Goal: Task Accomplishment & Management: Use online tool/utility

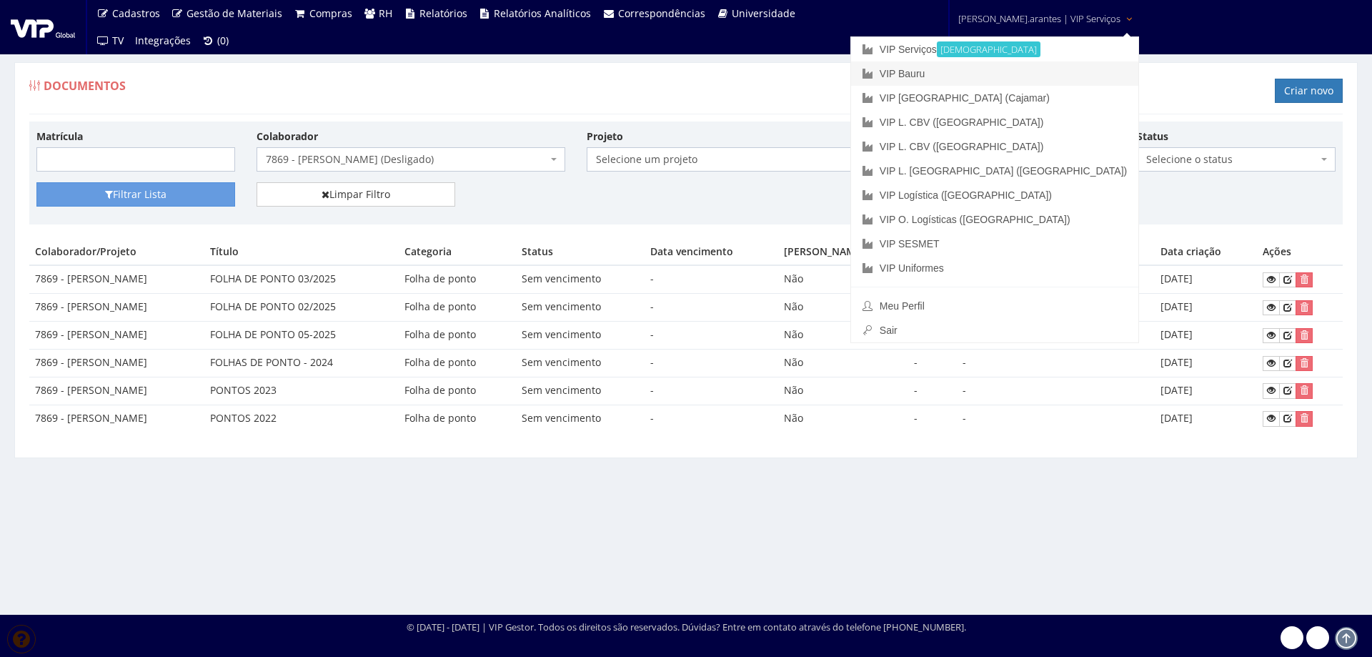
click at [962, 71] on link "VIP Bauru" at bounding box center [994, 73] width 287 height 24
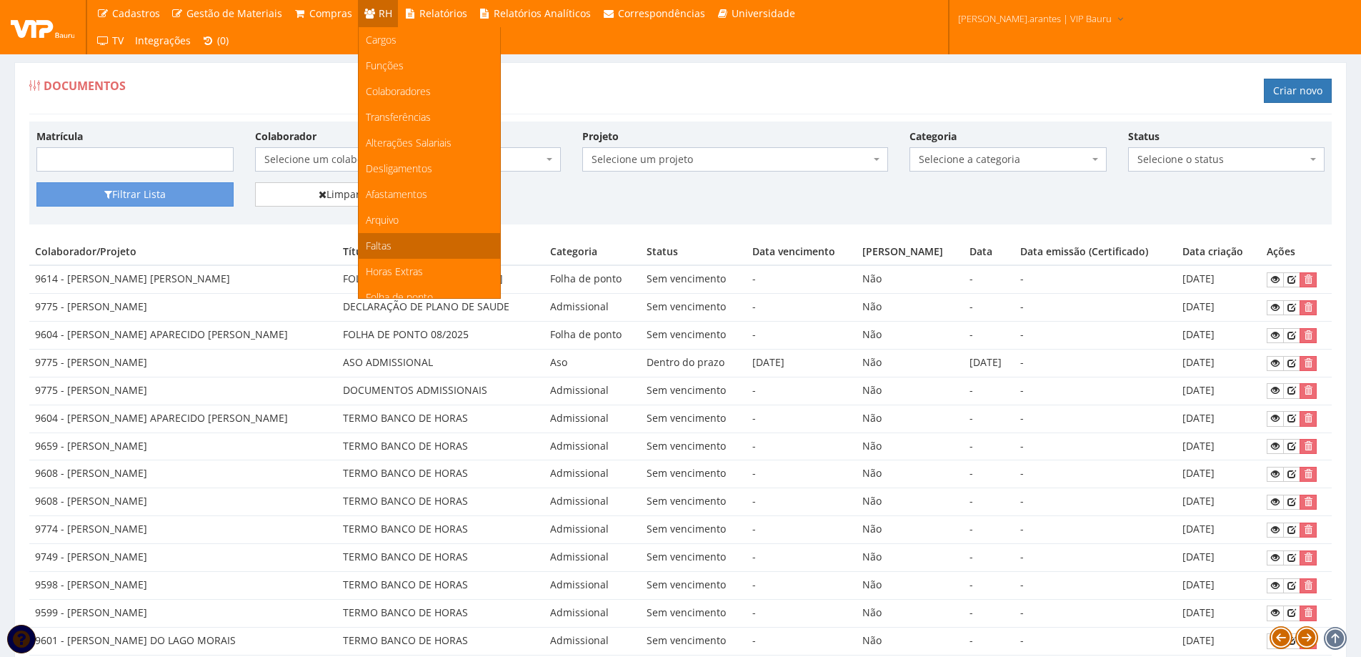
click at [382, 239] on span "Faltas" at bounding box center [379, 246] width 26 height 14
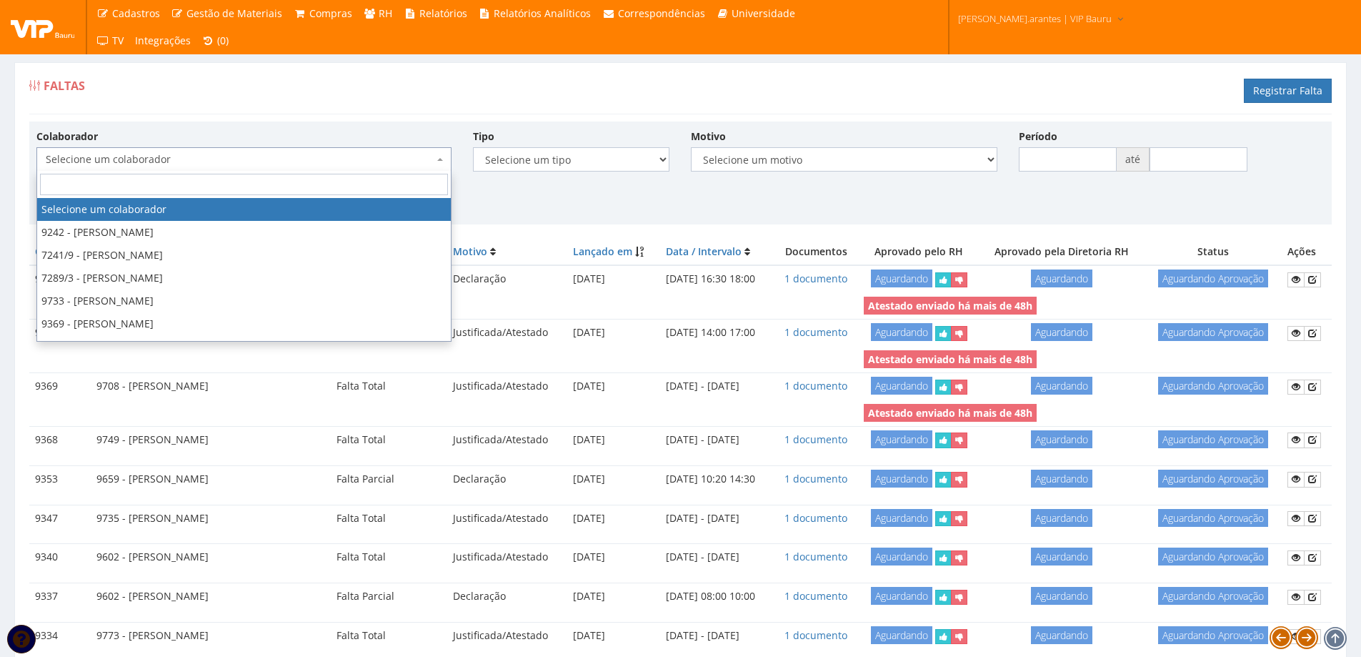
click at [292, 160] on span "Selecione um colaborador" at bounding box center [240, 159] width 388 height 14
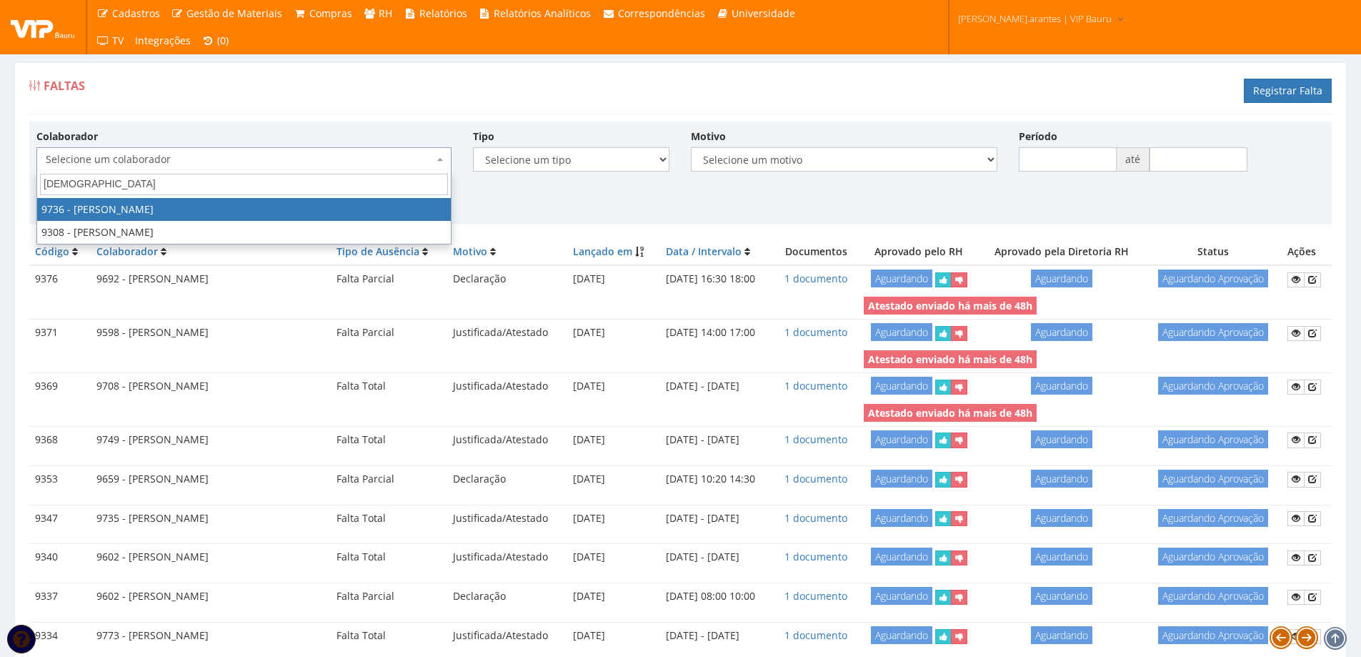
type input "thaina"
select select "4013"
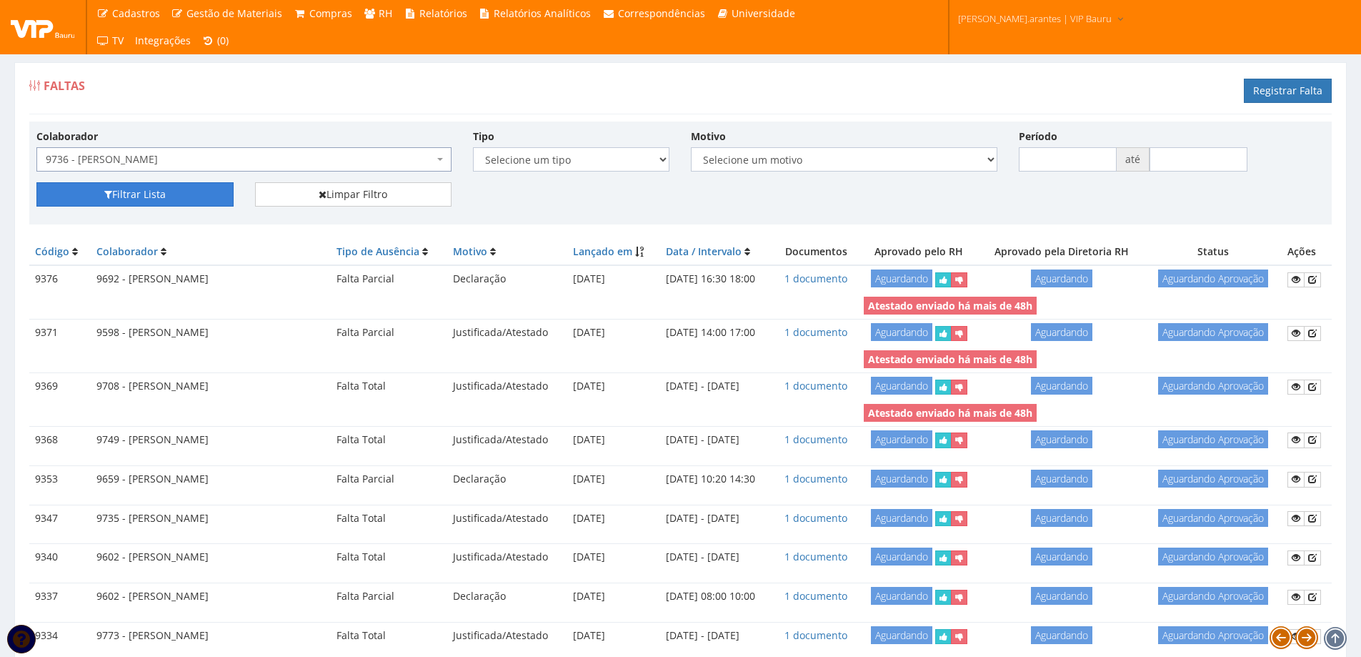
click at [179, 194] on button "Filtrar Lista" at bounding box center [134, 194] width 197 height 24
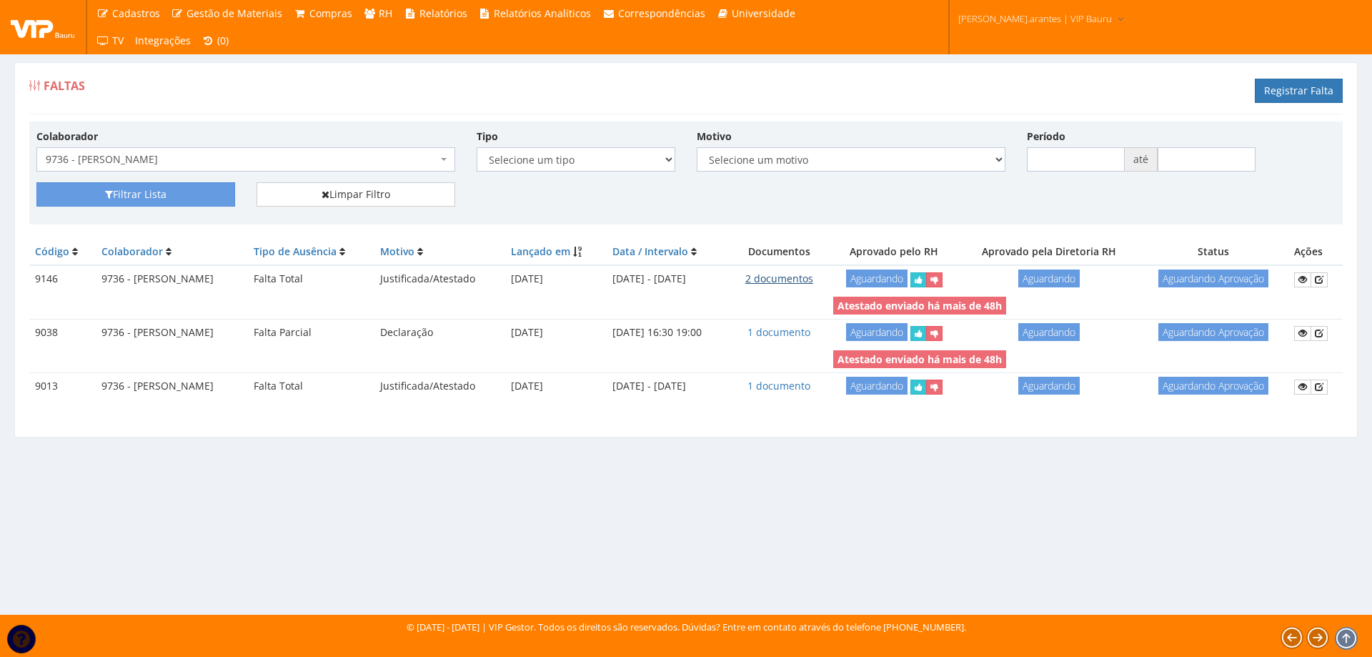
click at [813, 272] on link "2 documentos" at bounding box center [779, 279] width 68 height 14
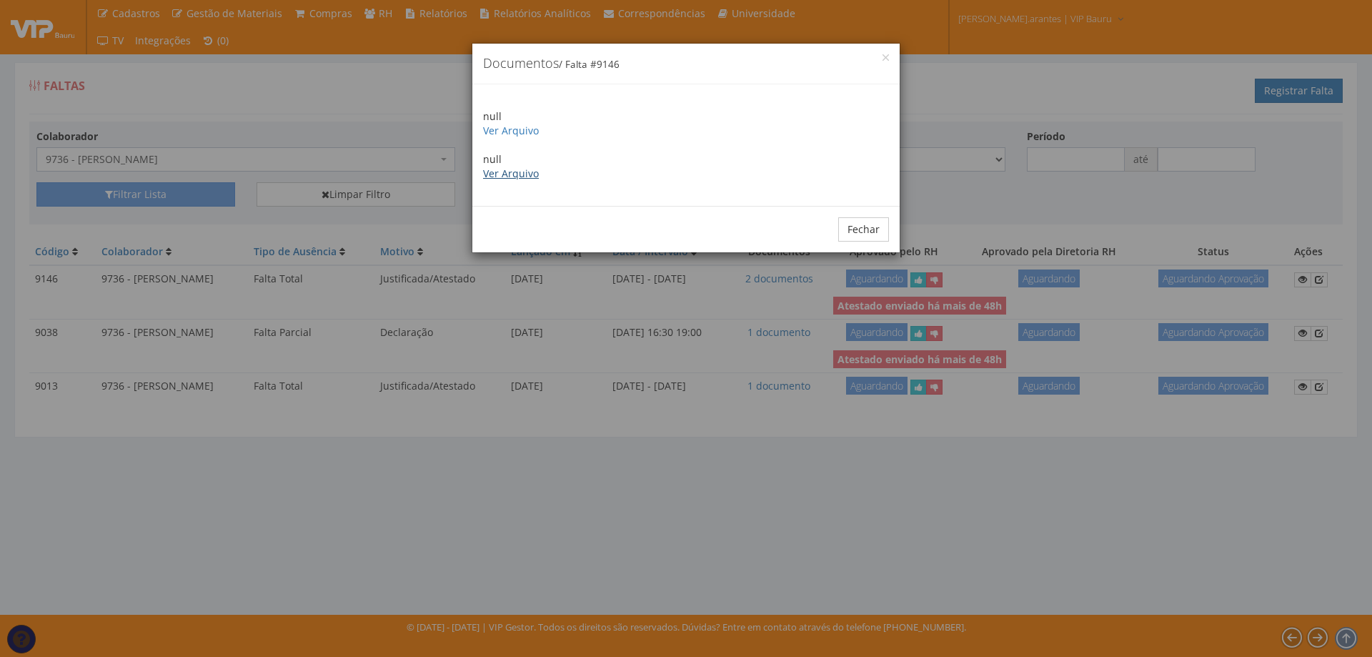
click at [506, 169] on link "Ver Arquivo" at bounding box center [511, 173] width 56 height 14
click at [522, 130] on link "Ver Arquivo" at bounding box center [511, 131] width 56 height 14
click at [849, 223] on button "Fechar" at bounding box center [863, 229] width 51 height 24
